Goal: Information Seeking & Learning: Find specific fact

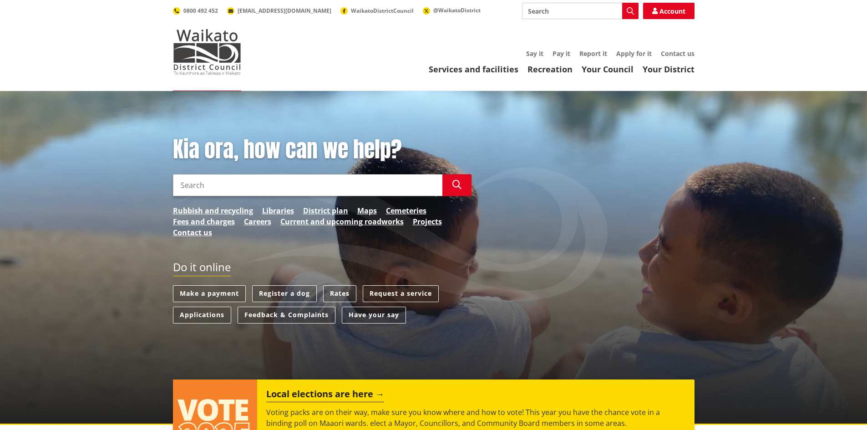
click at [209, 193] on input "Search" at bounding box center [307, 185] width 269 height 22
click at [343, 293] on link "Rates" at bounding box center [339, 293] width 33 height 17
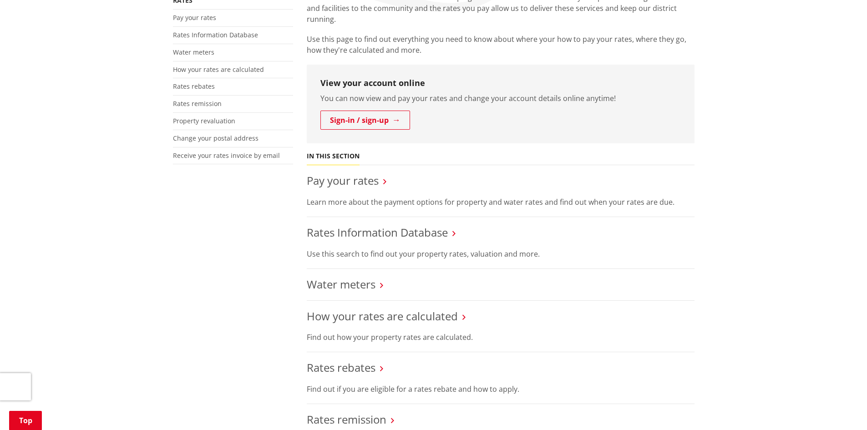
scroll to position [212, 0]
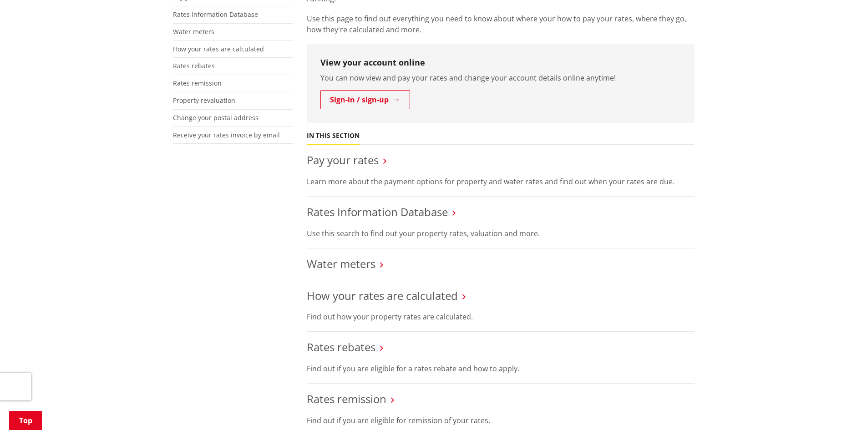
click at [336, 148] on li "Pay your rates Learn more about the payment options for property and water rate…" at bounding box center [501, 171] width 388 height 52
click at [344, 161] on link "Pay your rates" at bounding box center [343, 159] width 72 height 15
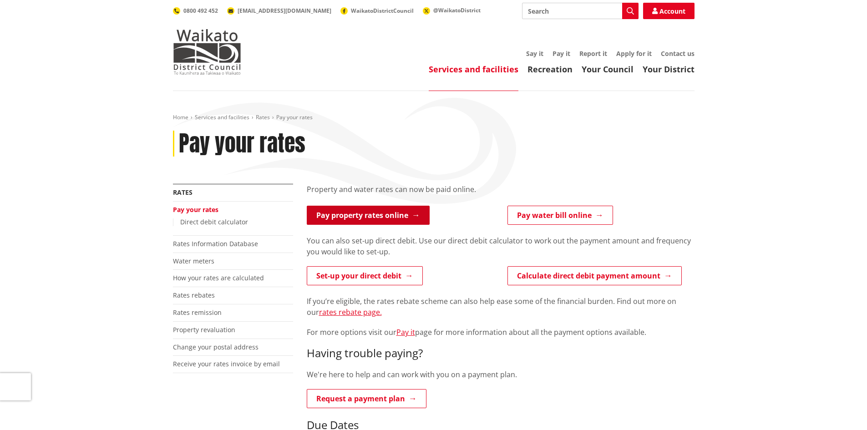
click at [386, 223] on link "Pay property rates online" at bounding box center [368, 215] width 123 height 19
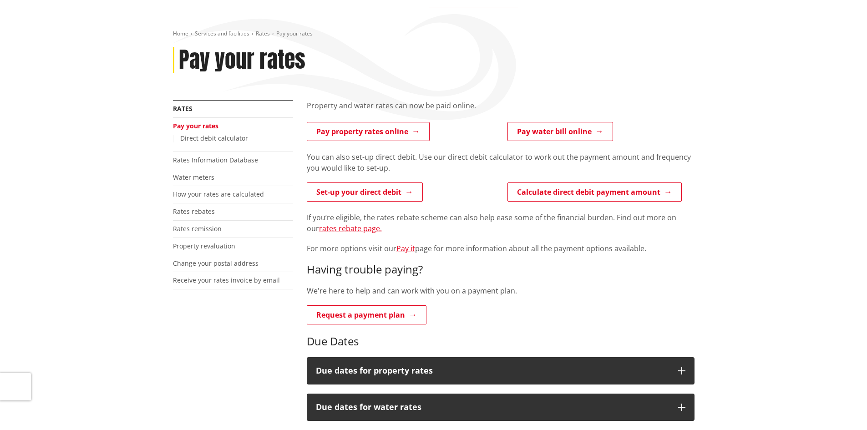
scroll to position [91, 0]
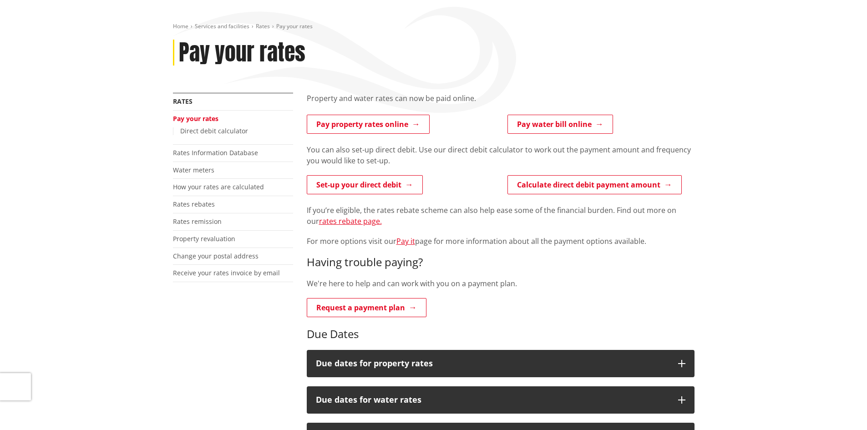
click at [232, 157] on li "Rates Information Database" at bounding box center [233, 153] width 120 height 17
click at [211, 153] on link "Rates Information Database" at bounding box center [215, 152] width 85 height 9
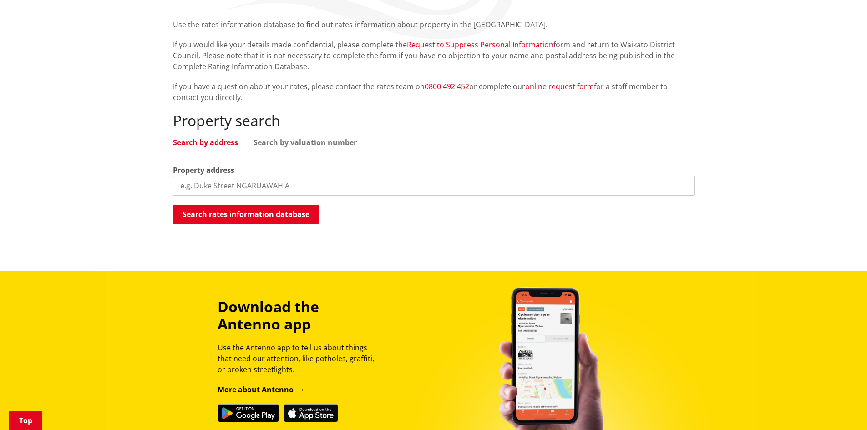
scroll to position [242, 0]
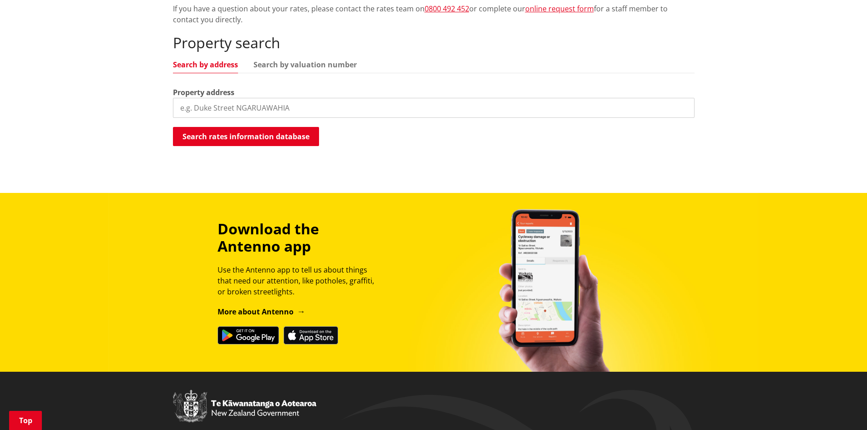
click at [232, 111] on input "search" at bounding box center [433, 108] width 521 height 20
type input "6 Nihinihi"
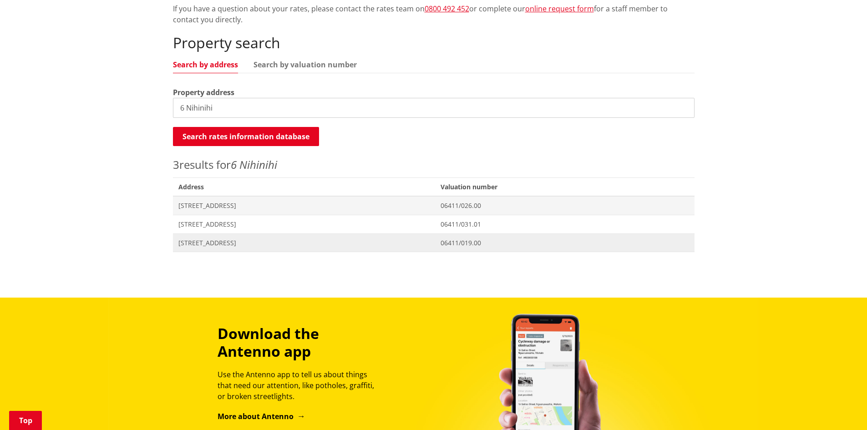
click at [228, 240] on span "[STREET_ADDRESS]" at bounding box center [304, 242] width 252 height 9
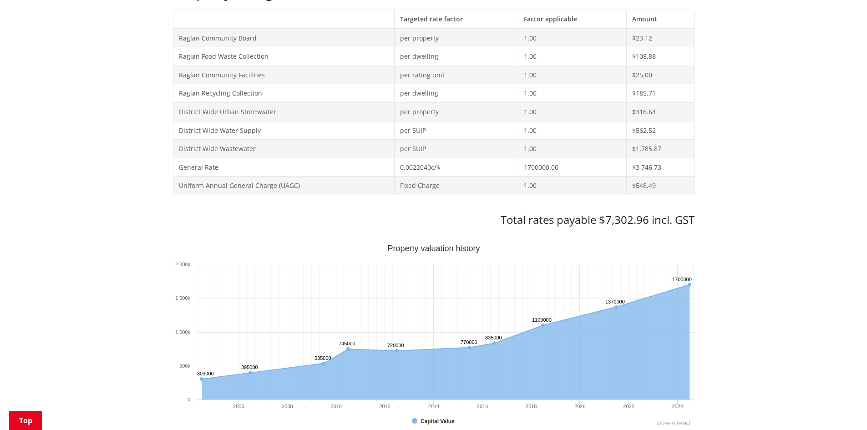
scroll to position [424, 0]
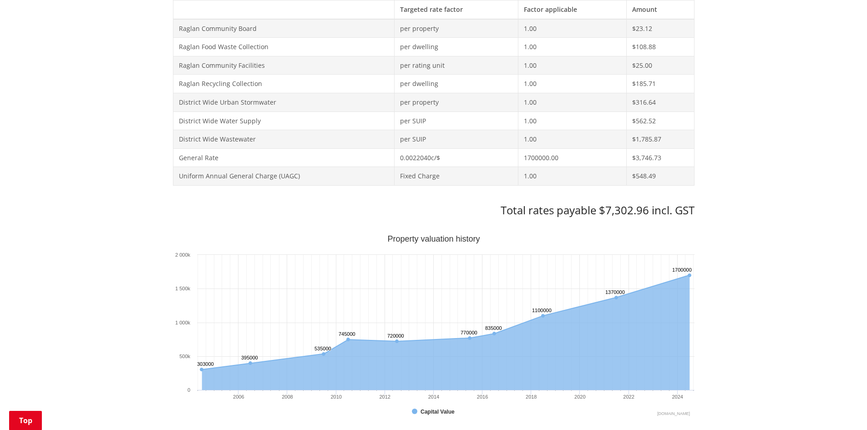
click at [710, 239] on div "Home Services and facilities Rates Rates Information Database Rates Information…" at bounding box center [433, 313] width 867 height 1293
